Goal: Information Seeking & Learning: Learn about a topic

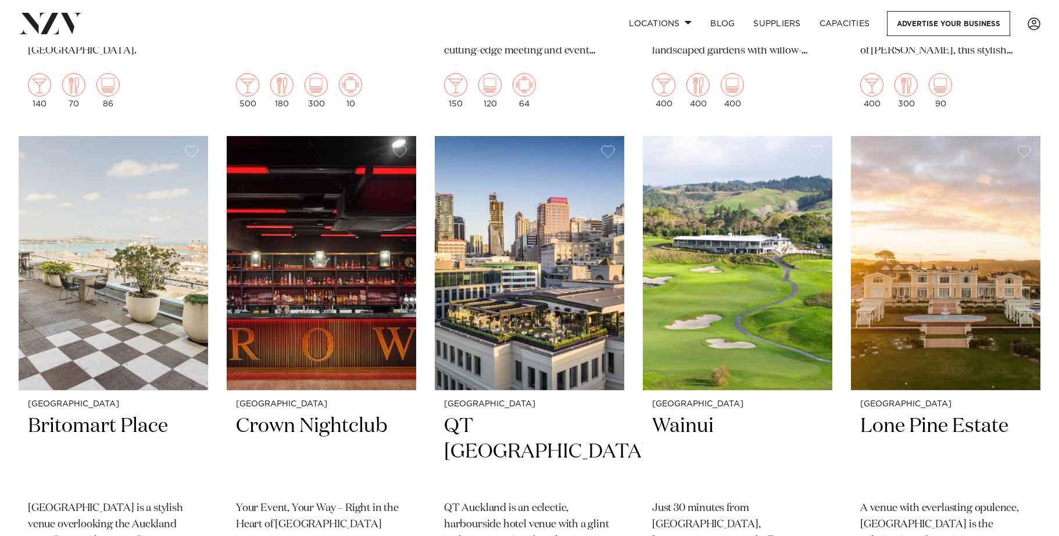
scroll to position [1220, 0]
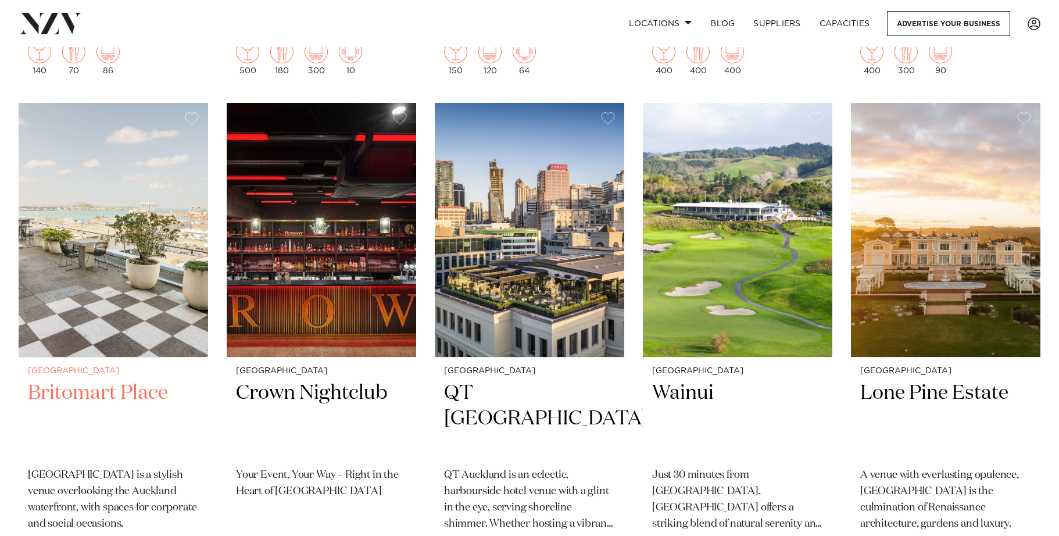
click at [132, 385] on h2 "Britomart Place" at bounding box center [113, 419] width 171 height 78
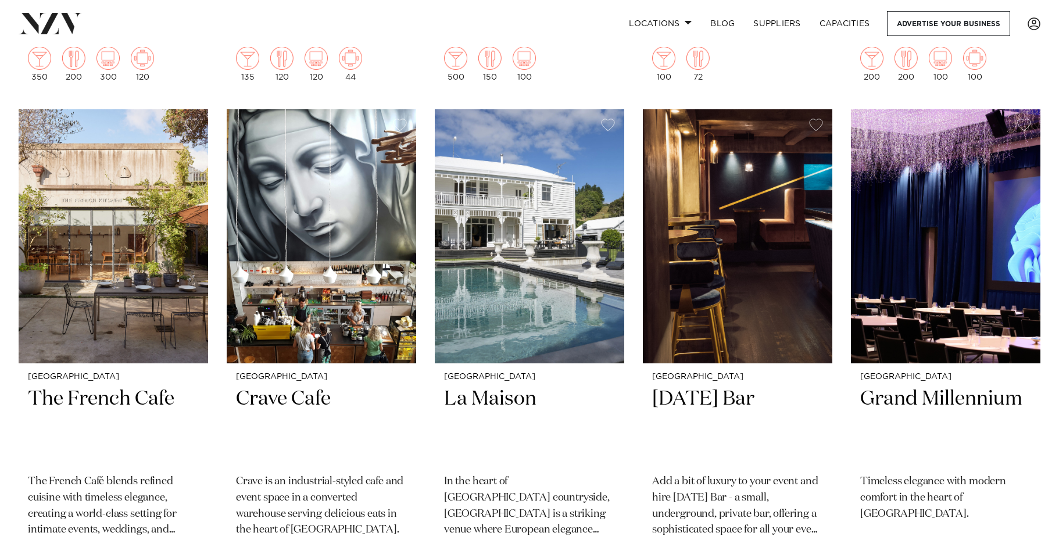
scroll to position [3830, 0]
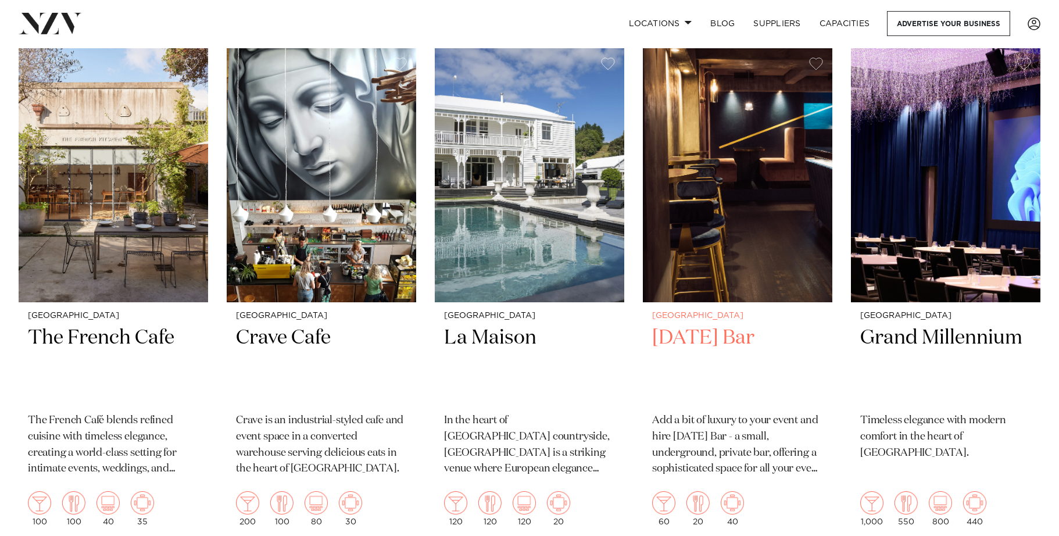
click at [680, 325] on h2 "[DATE] Bar" at bounding box center [737, 364] width 171 height 78
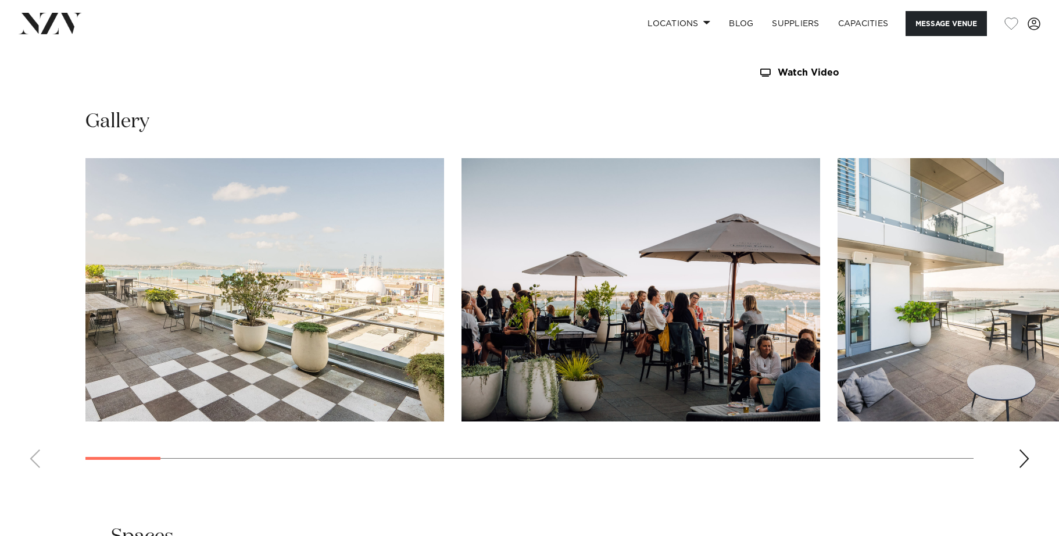
scroll to position [1162, 0]
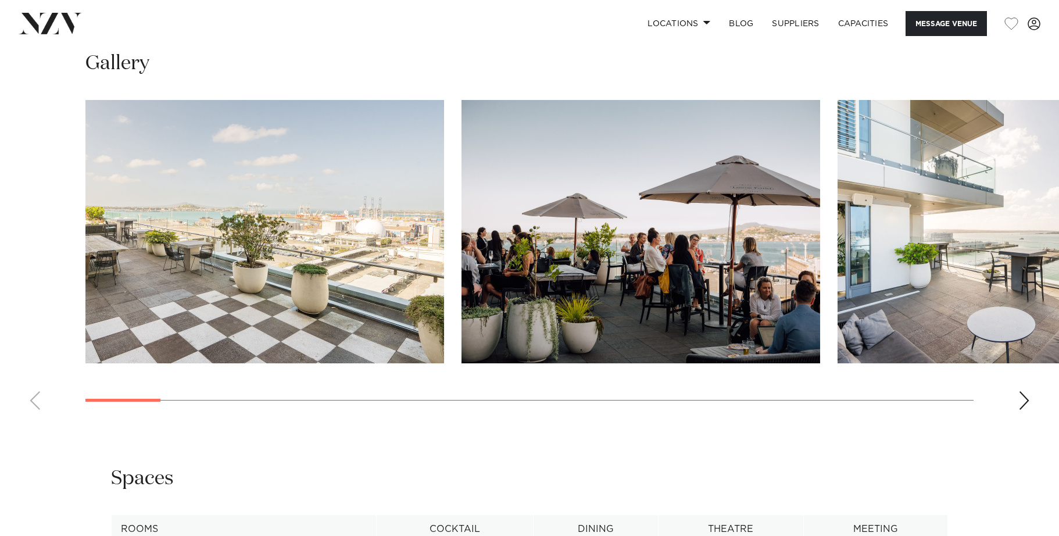
click at [1030, 404] on swiper-container at bounding box center [529, 259] width 1059 height 319
click at [1027, 401] on div "Next slide" at bounding box center [1024, 400] width 12 height 19
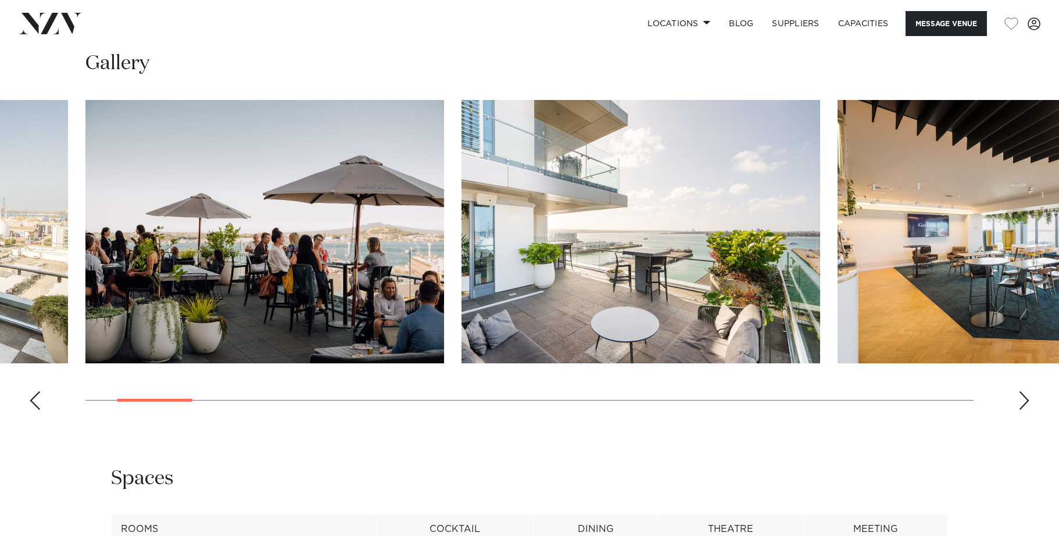
click at [1027, 401] on div "Next slide" at bounding box center [1024, 400] width 12 height 19
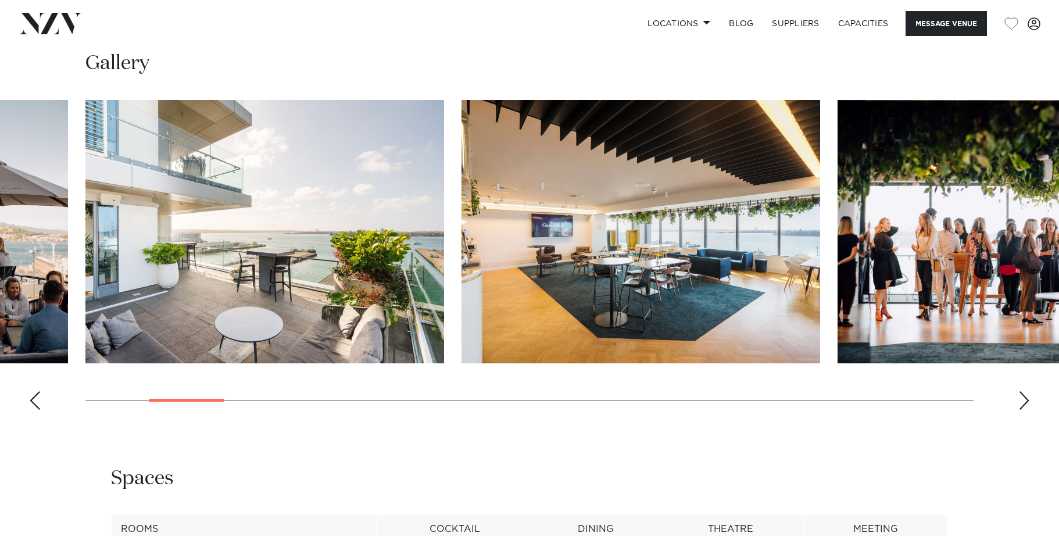
click at [1027, 401] on div "Next slide" at bounding box center [1024, 400] width 12 height 19
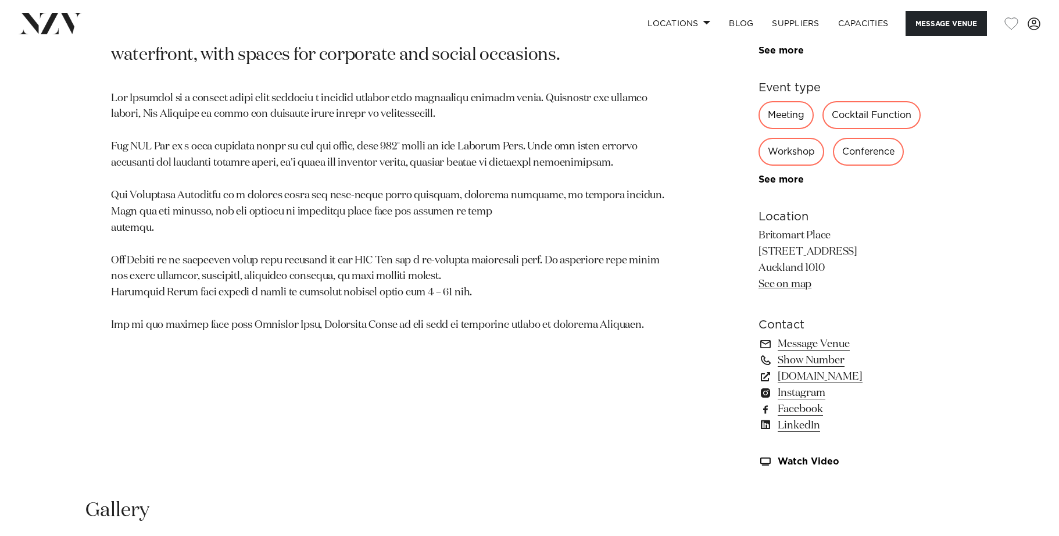
scroll to position [697, 0]
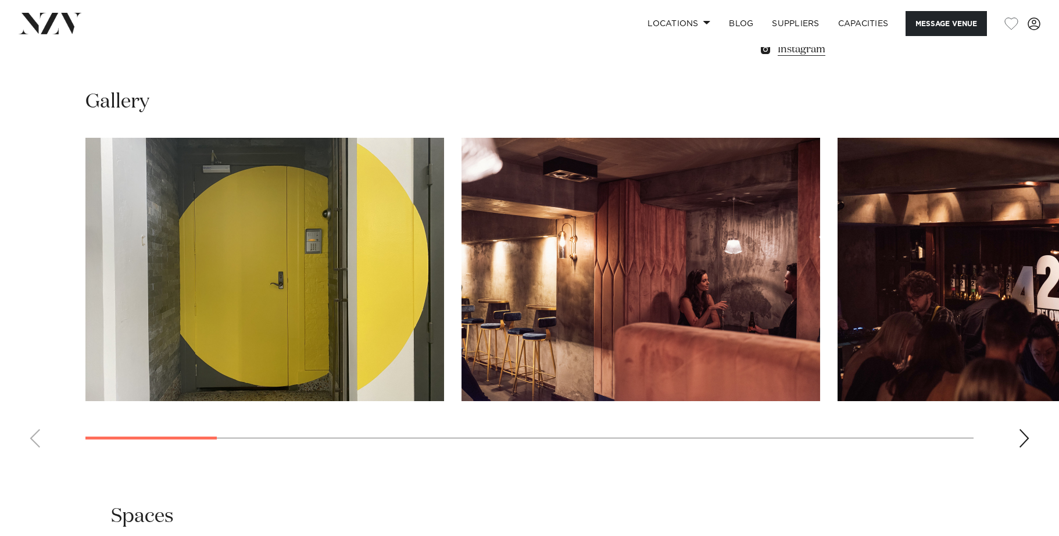
scroll to position [988, 0]
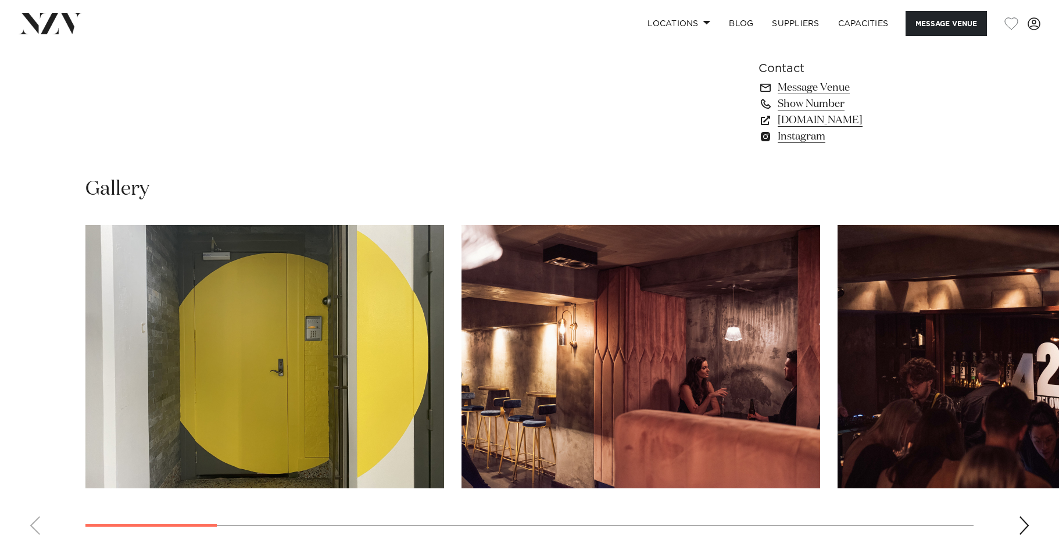
click at [1014, 510] on swiper-container at bounding box center [529, 384] width 1059 height 319
click at [1023, 516] on div "Next slide" at bounding box center [1024, 525] width 12 height 19
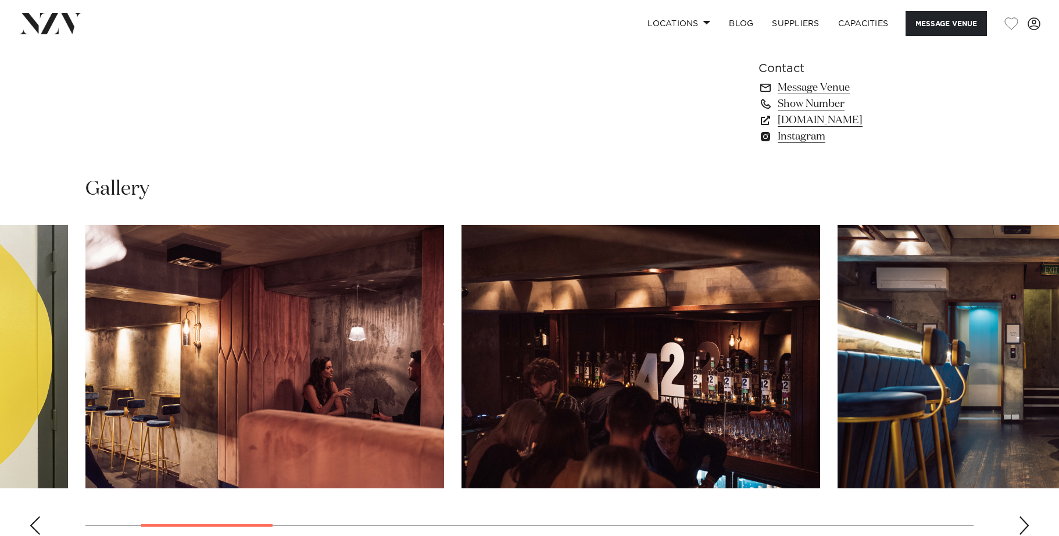
click at [1024, 516] on div "Next slide" at bounding box center [1024, 525] width 12 height 19
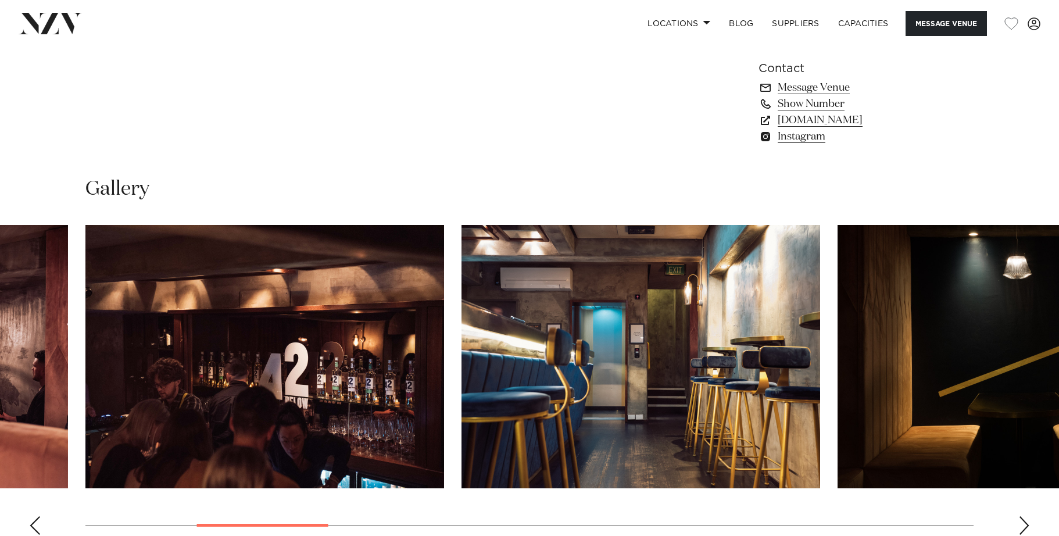
click at [1024, 516] on div "Next slide" at bounding box center [1024, 525] width 12 height 19
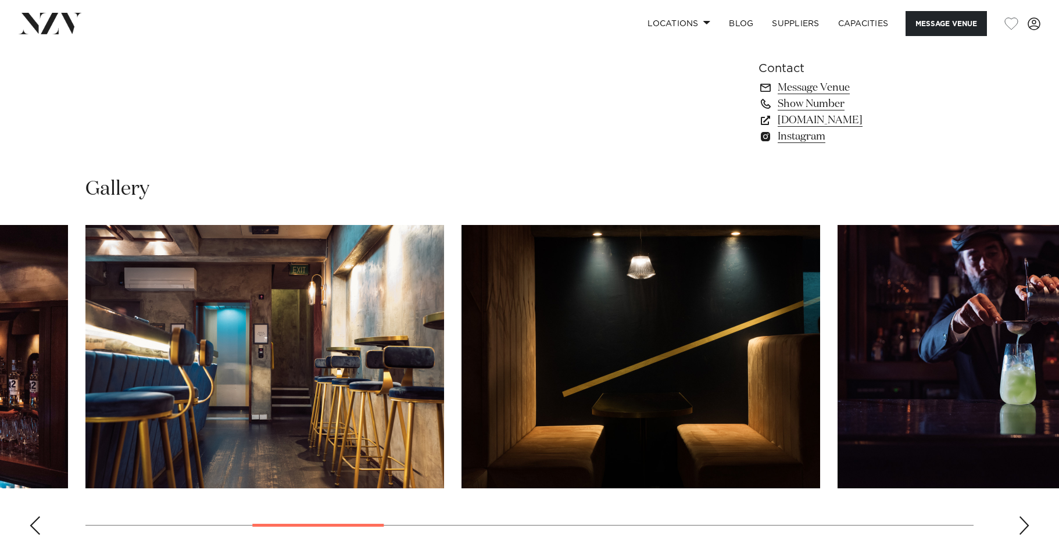
click at [1024, 516] on div "Next slide" at bounding box center [1024, 525] width 12 height 19
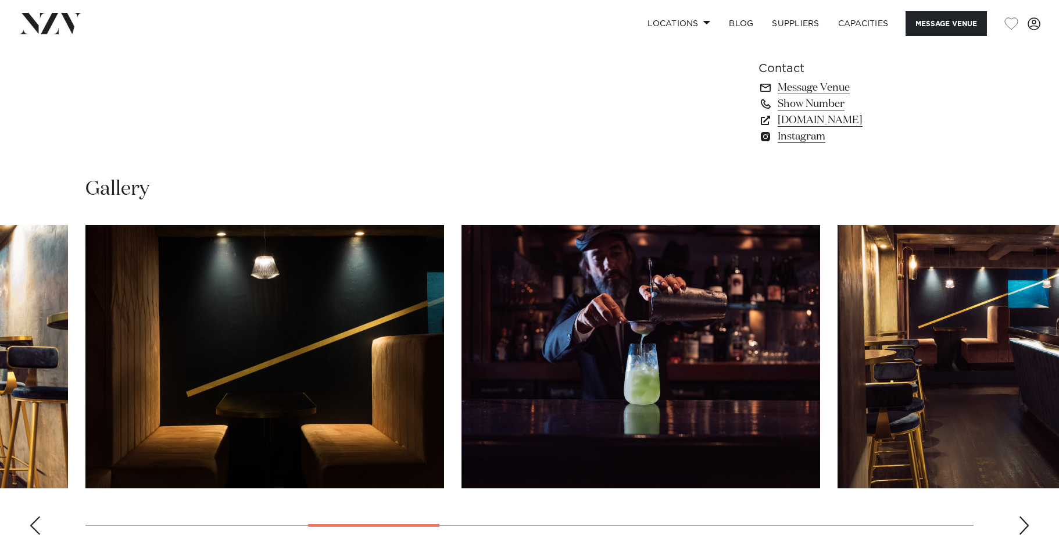
click at [1024, 516] on div "Next slide" at bounding box center [1024, 525] width 12 height 19
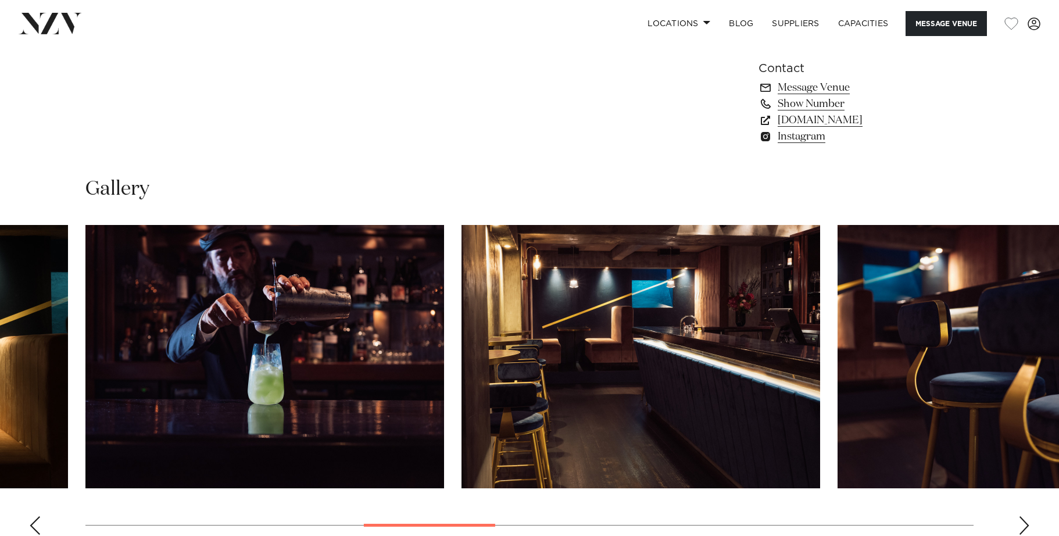
click at [1024, 516] on div "Next slide" at bounding box center [1024, 525] width 12 height 19
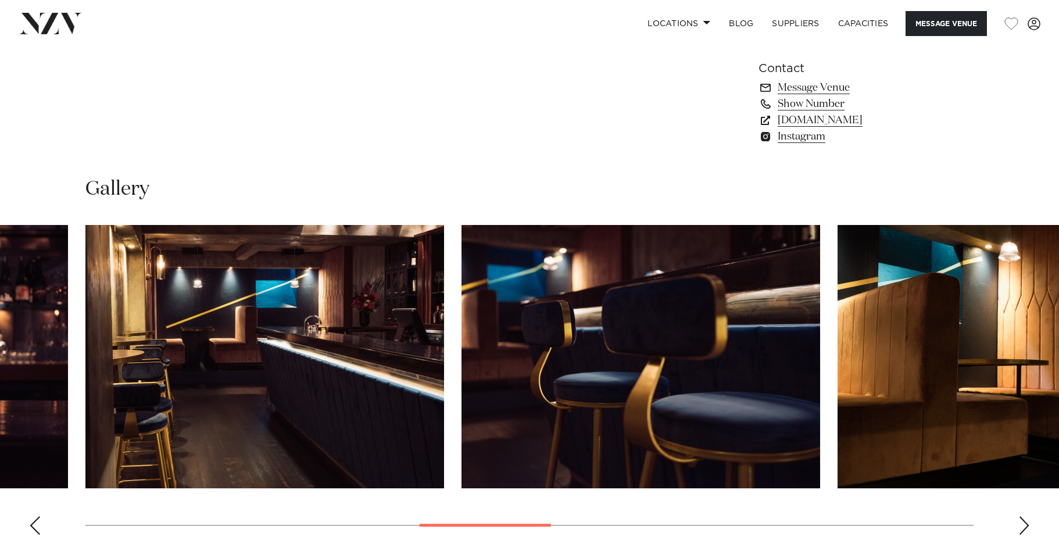
click at [1024, 516] on div "Next slide" at bounding box center [1024, 525] width 12 height 19
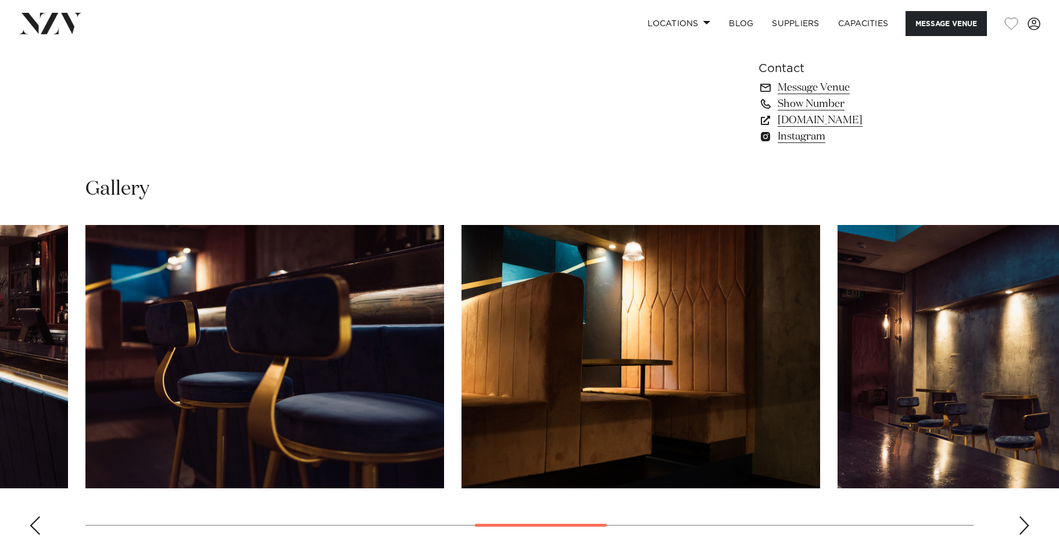
click at [1021, 516] on div "Next slide" at bounding box center [1024, 525] width 12 height 19
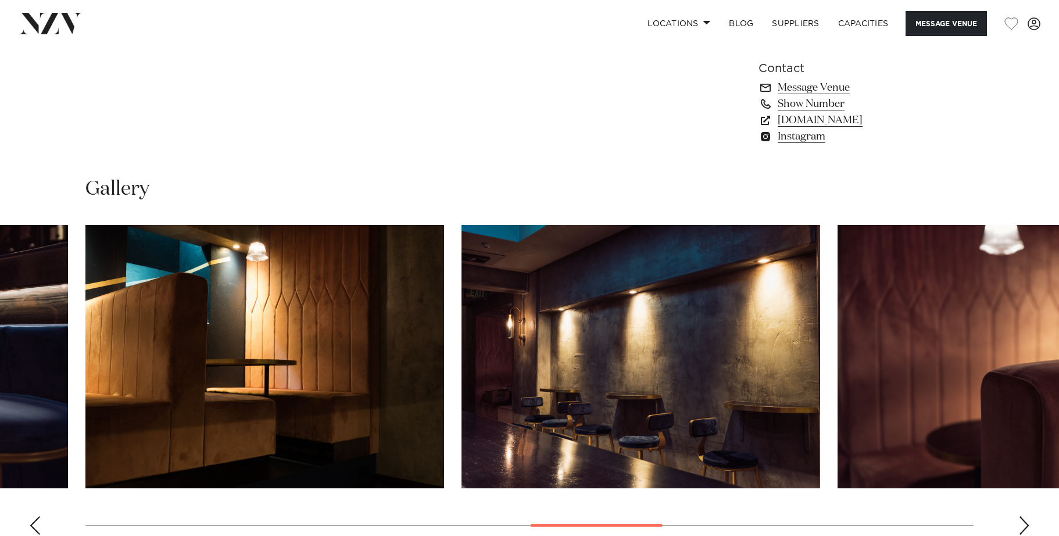
click at [1023, 516] on div "Next slide" at bounding box center [1024, 525] width 12 height 19
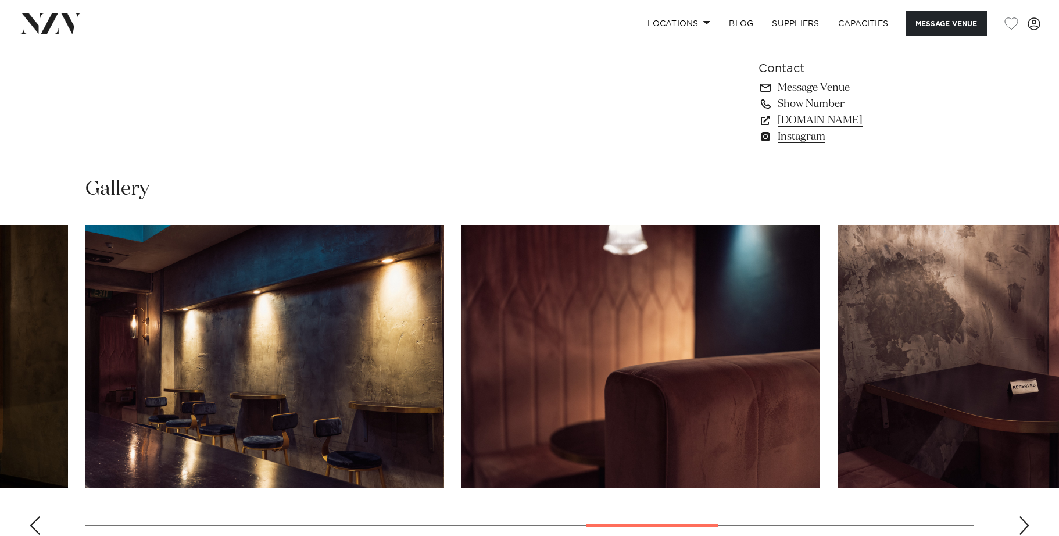
click at [1023, 516] on div "Next slide" at bounding box center [1024, 525] width 12 height 19
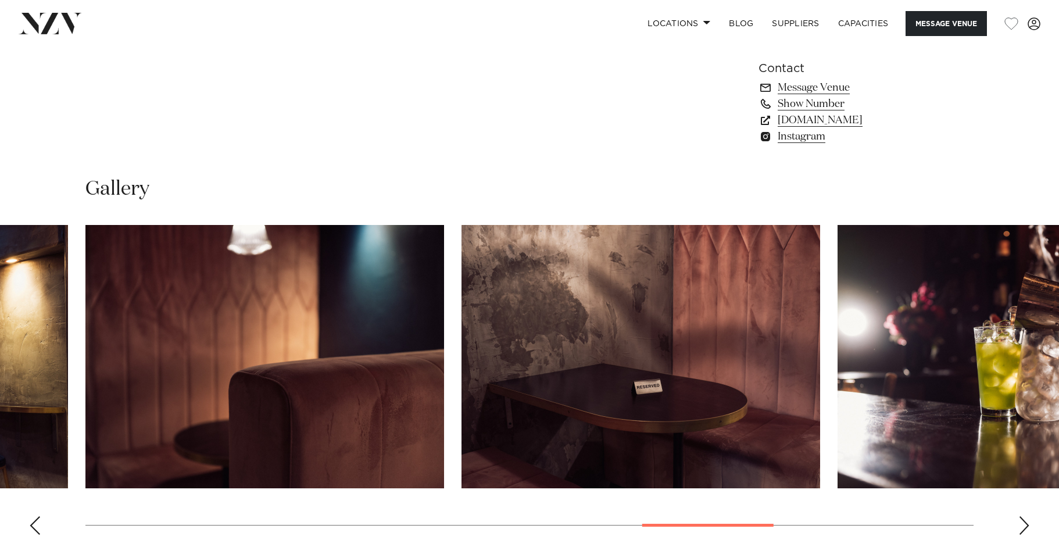
click at [1023, 516] on div "Next slide" at bounding box center [1024, 525] width 12 height 19
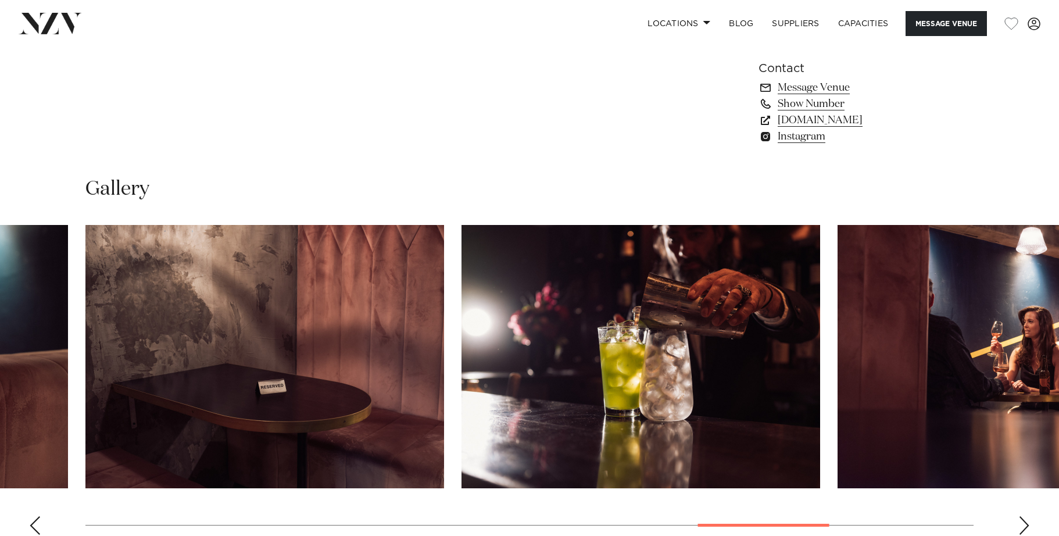
click at [1023, 516] on div "Next slide" at bounding box center [1024, 525] width 12 height 19
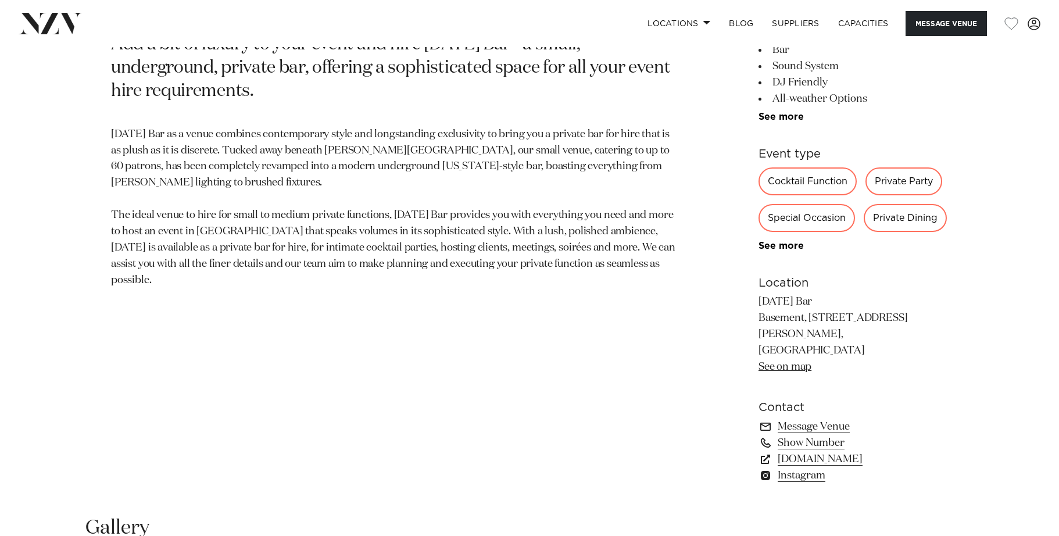
scroll to position [813, 0]
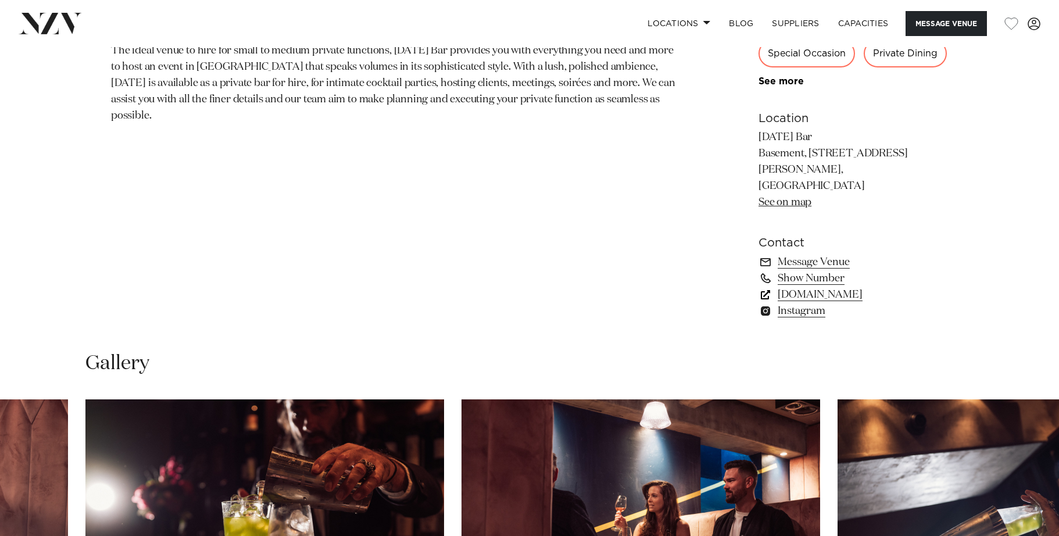
click at [799, 286] on link "[DOMAIN_NAME]" at bounding box center [852, 294] width 189 height 16
